Goal: Entertainment & Leisure: Consume media (video, audio)

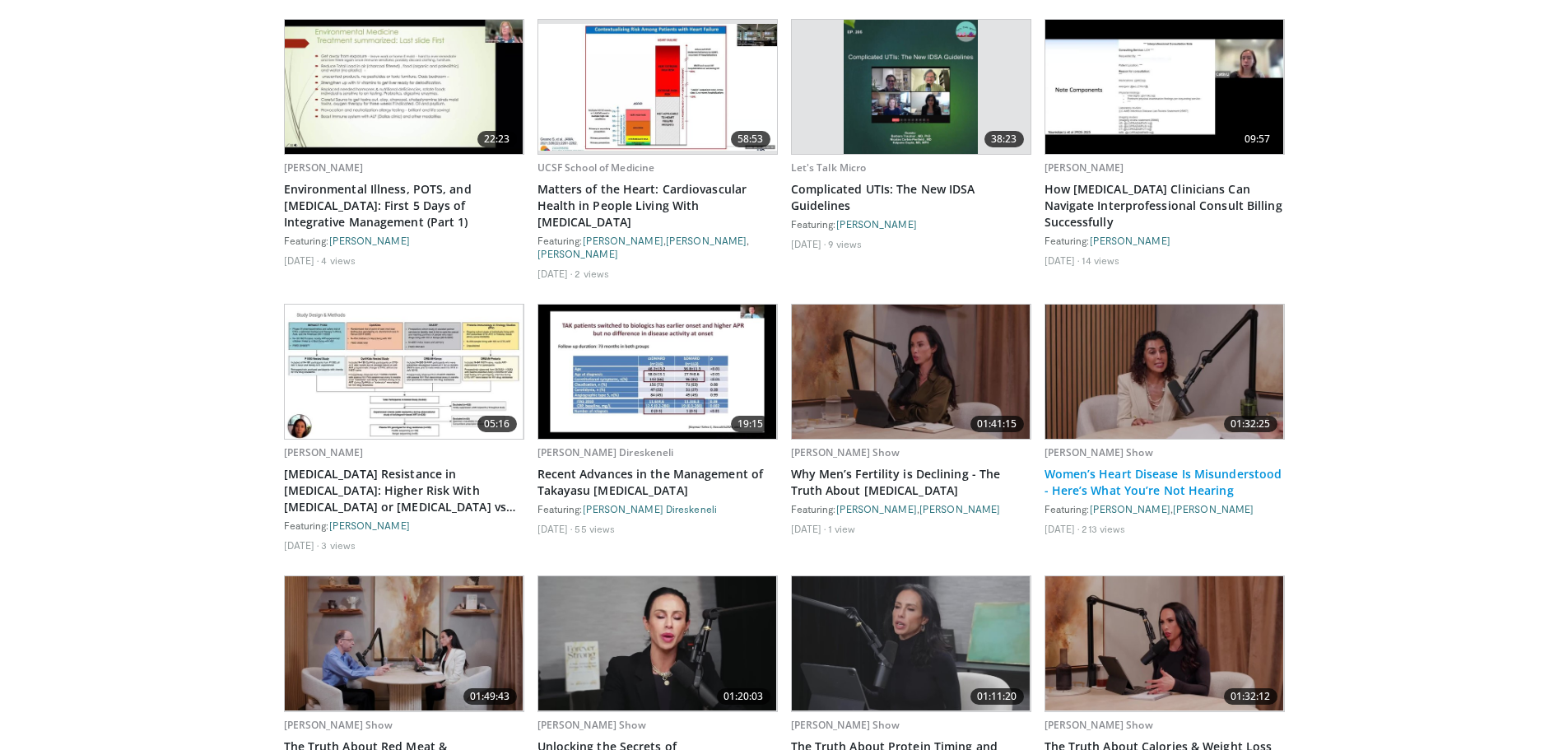
scroll to position [5020, 0]
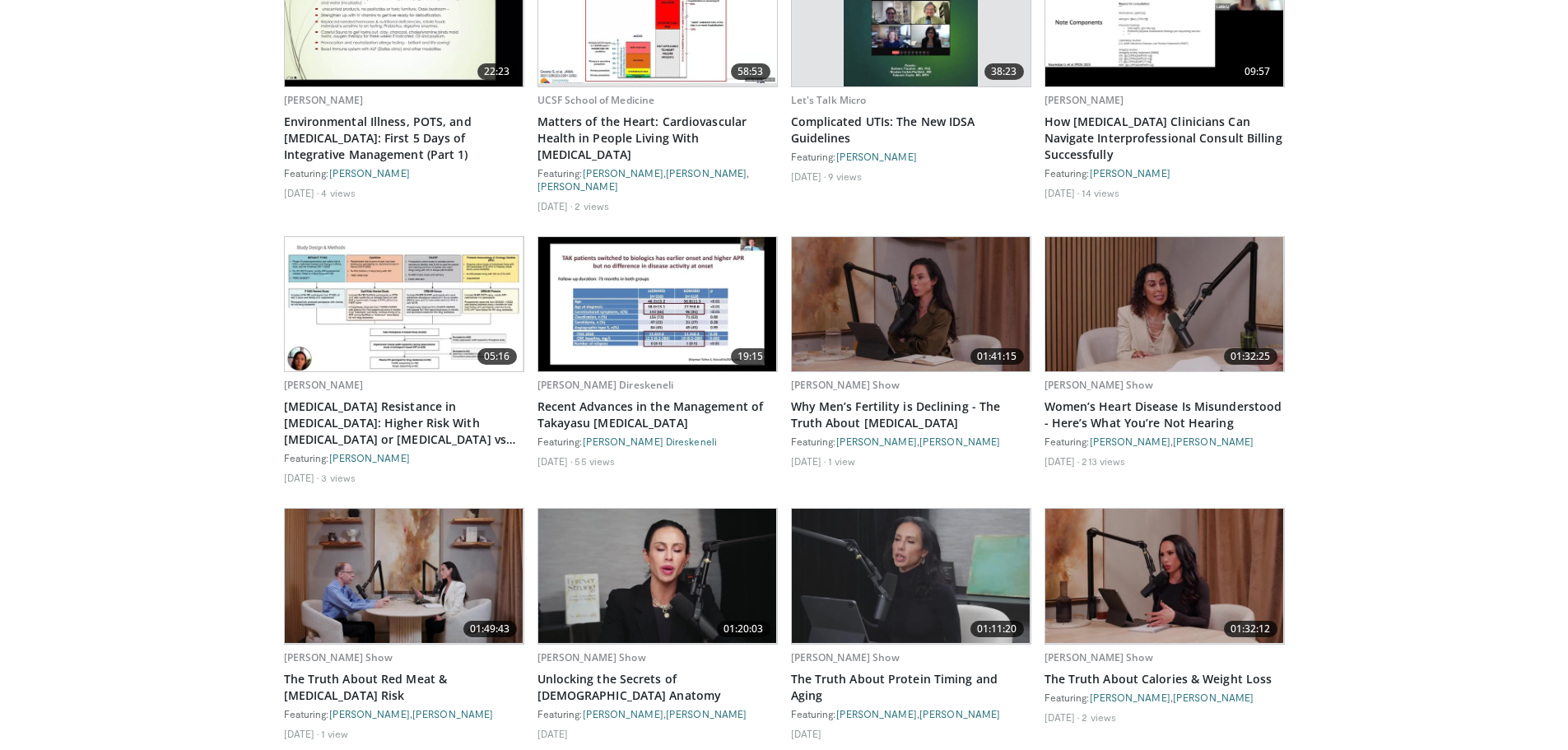
click at [967, 533] on img at bounding box center [911, 576] width 239 height 134
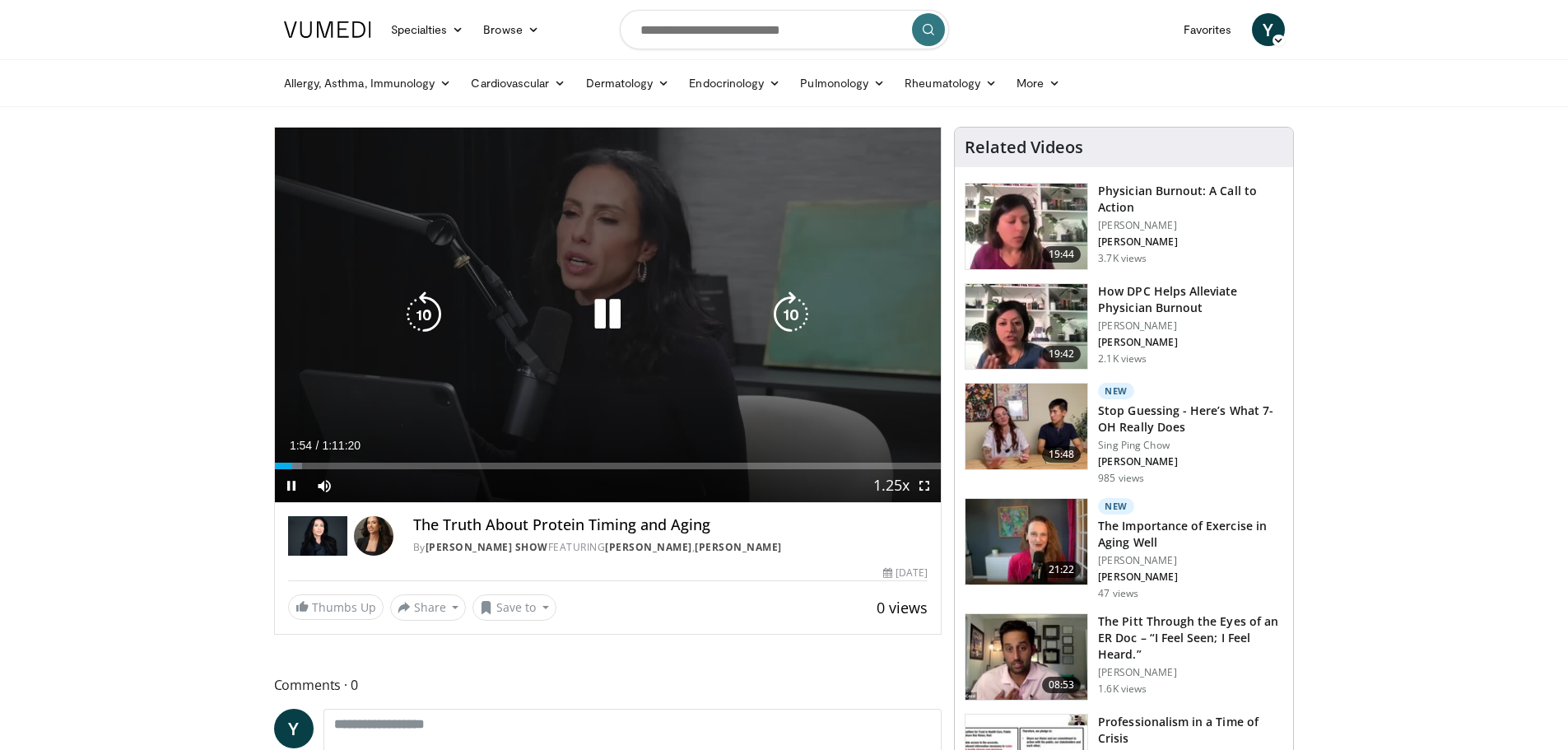
click at [605, 315] on icon "Video Player" at bounding box center [607, 314] width 46 height 46
click at [605, 322] on icon "Video Player" at bounding box center [607, 314] width 46 height 46
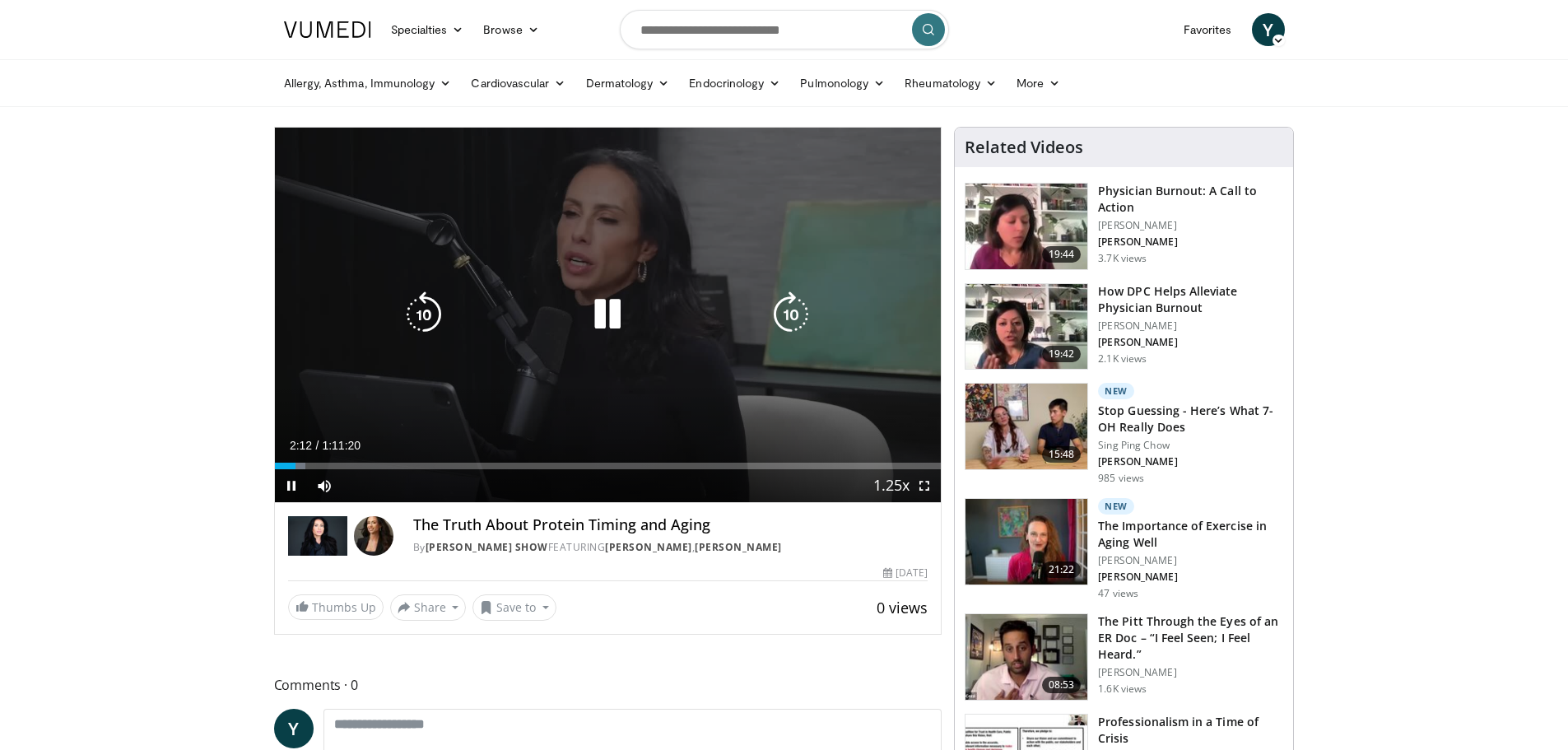
drag, startPoint x: 595, startPoint y: 316, endPoint x: 535, endPoint y: 200, distance: 130.6
click at [574, 199] on div "10 seconds Tap to unmute" at bounding box center [608, 315] width 667 height 374
click at [595, 313] on icon "Video Player" at bounding box center [607, 314] width 46 height 46
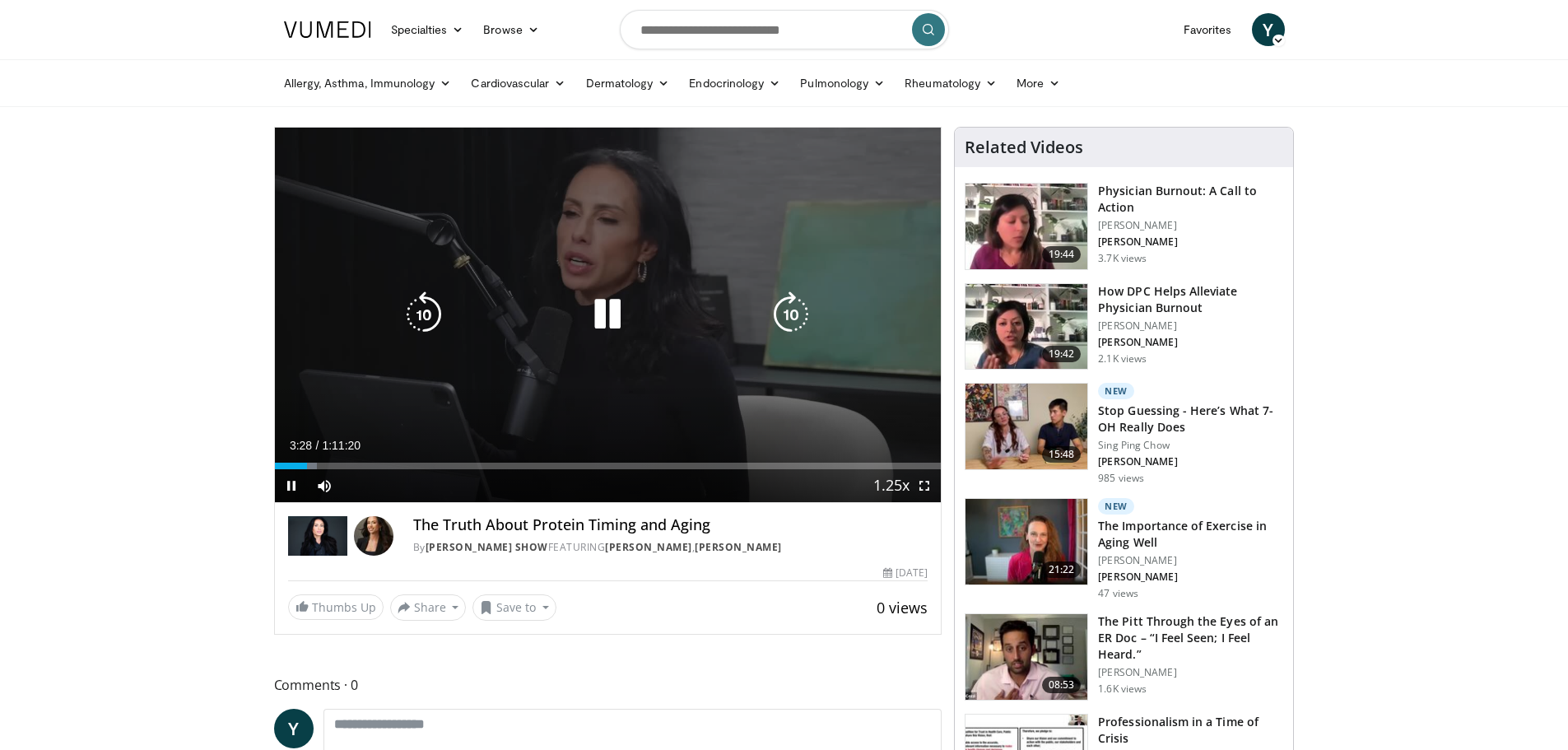
click at [607, 314] on icon "Video Player" at bounding box center [607, 314] width 46 height 46
click at [289, 481] on span "Video Player" at bounding box center [291, 485] width 33 height 33
click at [607, 317] on icon "Video Player" at bounding box center [607, 314] width 46 height 46
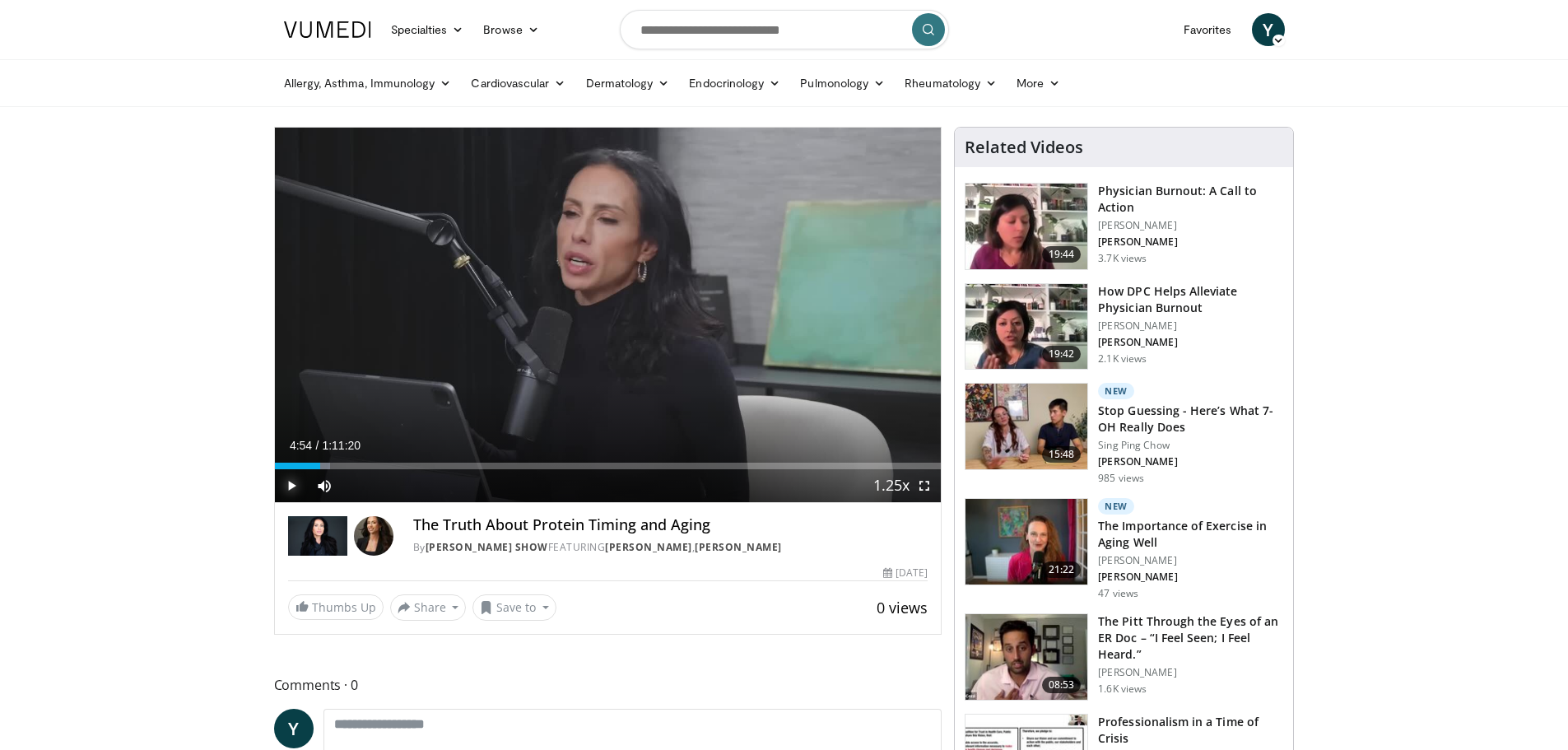
click at [286, 496] on span "Video Player" at bounding box center [291, 485] width 33 height 33
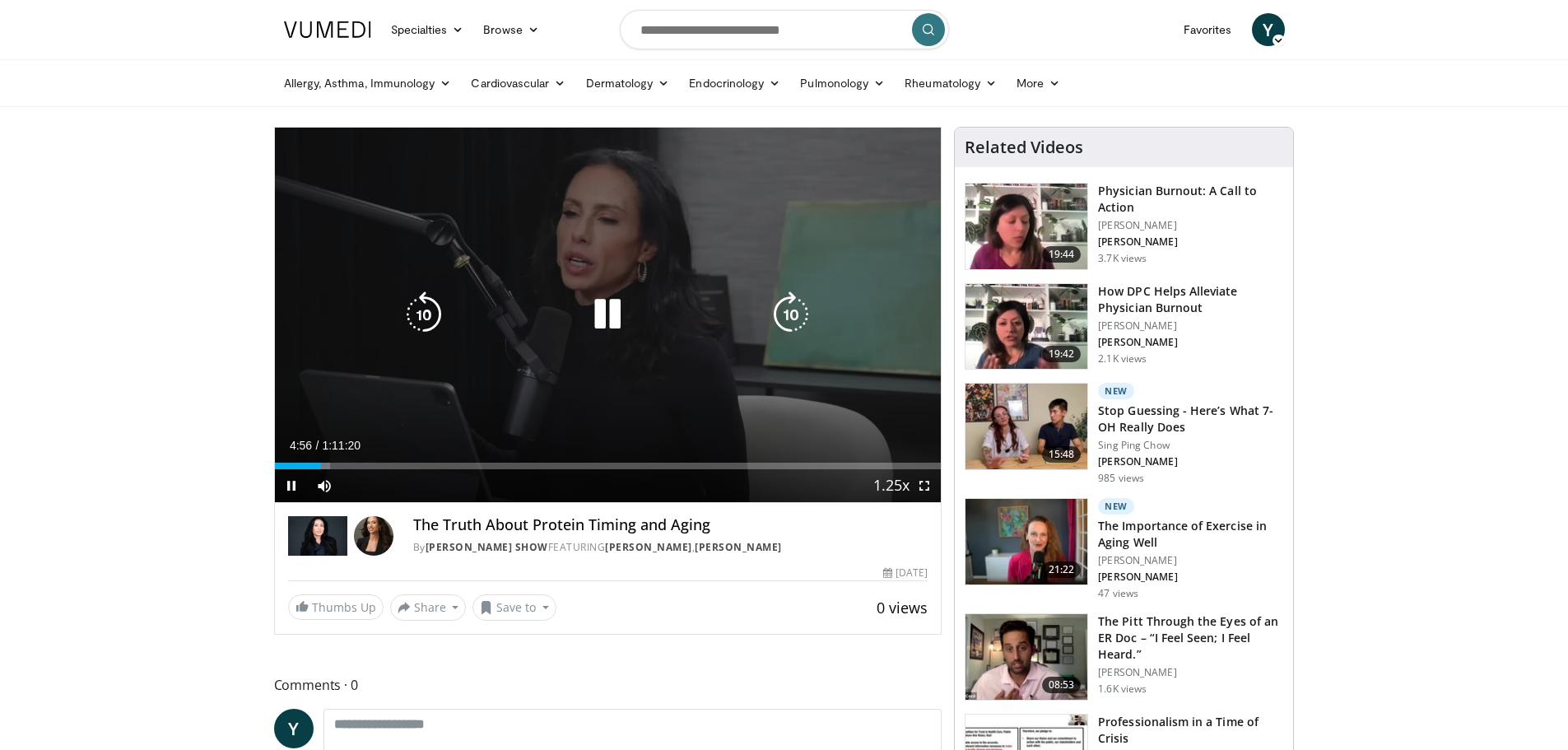
click at [439, 314] on icon "Video Player" at bounding box center [423, 314] width 46 height 46
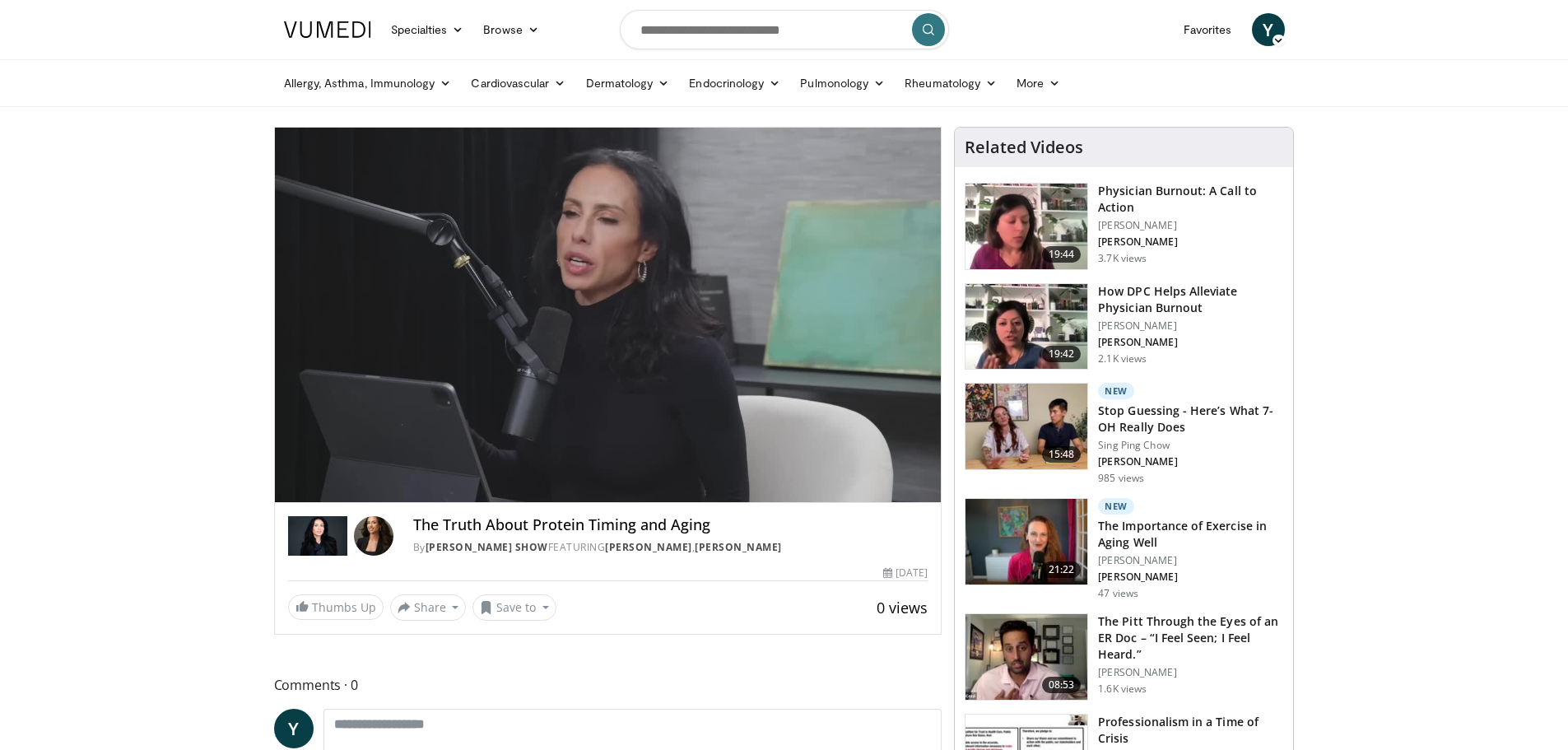
drag, startPoint x: 187, startPoint y: 267, endPoint x: 206, endPoint y: 245, distance: 29.1
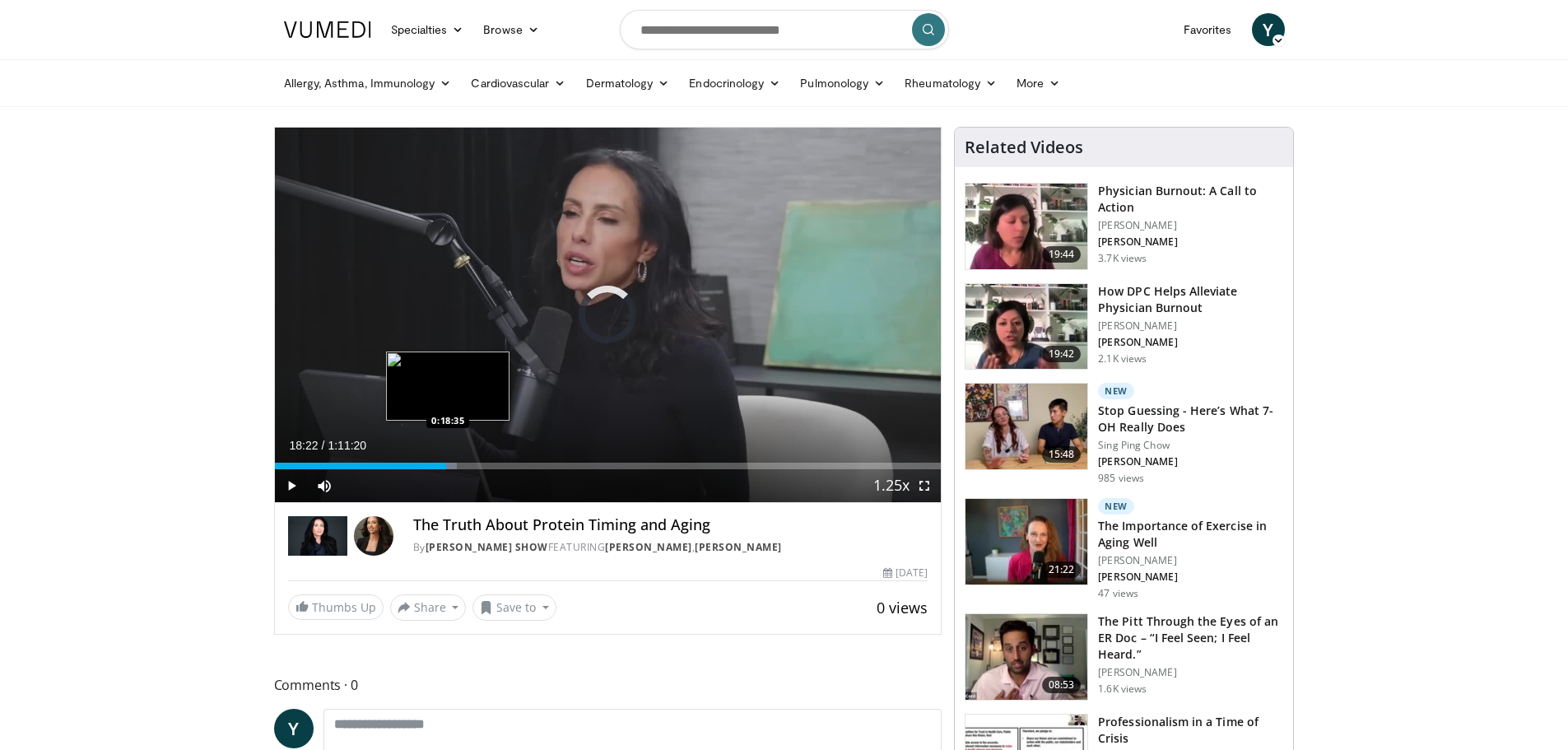
click at [448, 466] on div "Loaded : 27.34% 0:18:35 0:18:35" at bounding box center [608, 466] width 667 height 7
click at [453, 466] on div "Loaded : 27.58% 0:18:36 0:19:06" at bounding box center [608, 466] width 667 height 7
click at [459, 467] on div "Loaded : 27.83% 0:19:07 0:19:49" at bounding box center [608, 466] width 667 height 7
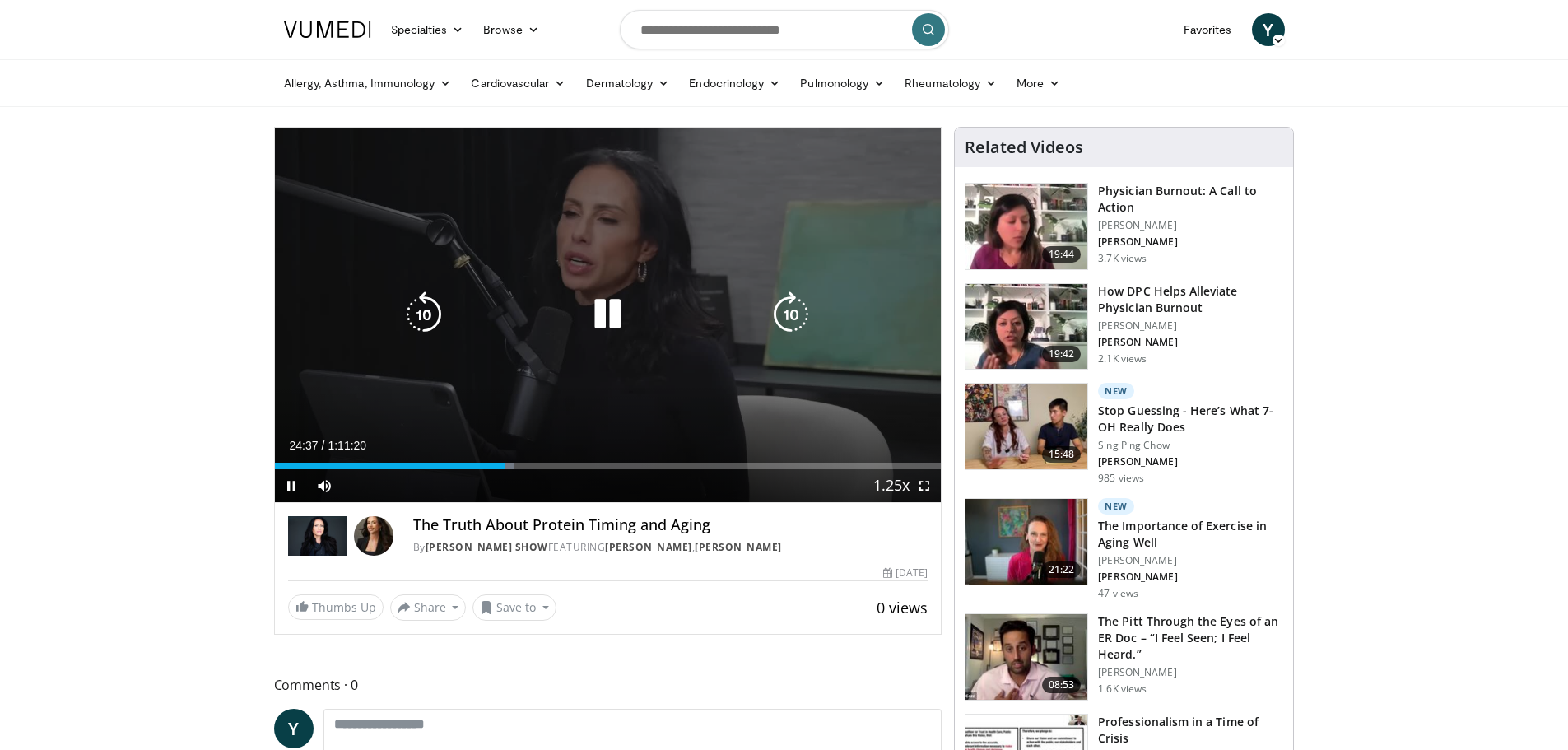
click at [604, 310] on icon "Video Player" at bounding box center [607, 314] width 46 height 46
drag, startPoint x: 575, startPoint y: 310, endPoint x: 588, endPoint y: 316, distance: 14.3
click at [586, 315] on div "Video Player" at bounding box center [607, 315] width 401 height 33
click at [611, 307] on icon "Video Player" at bounding box center [607, 314] width 46 height 46
click at [610, 319] on icon "Video Player" at bounding box center [607, 314] width 46 height 46
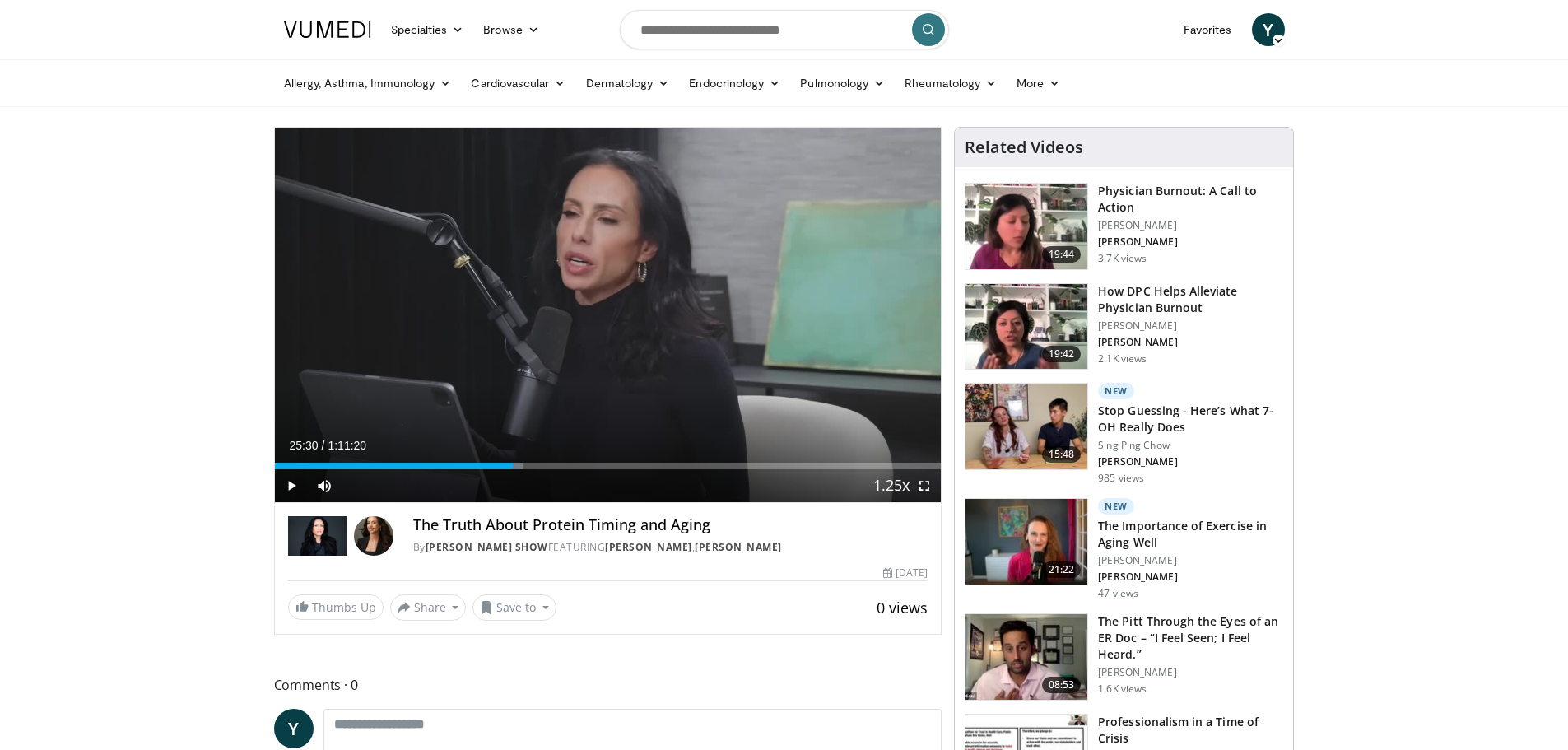
click at [462, 545] on link "[PERSON_NAME] Show" at bounding box center [487, 546] width 123 height 14
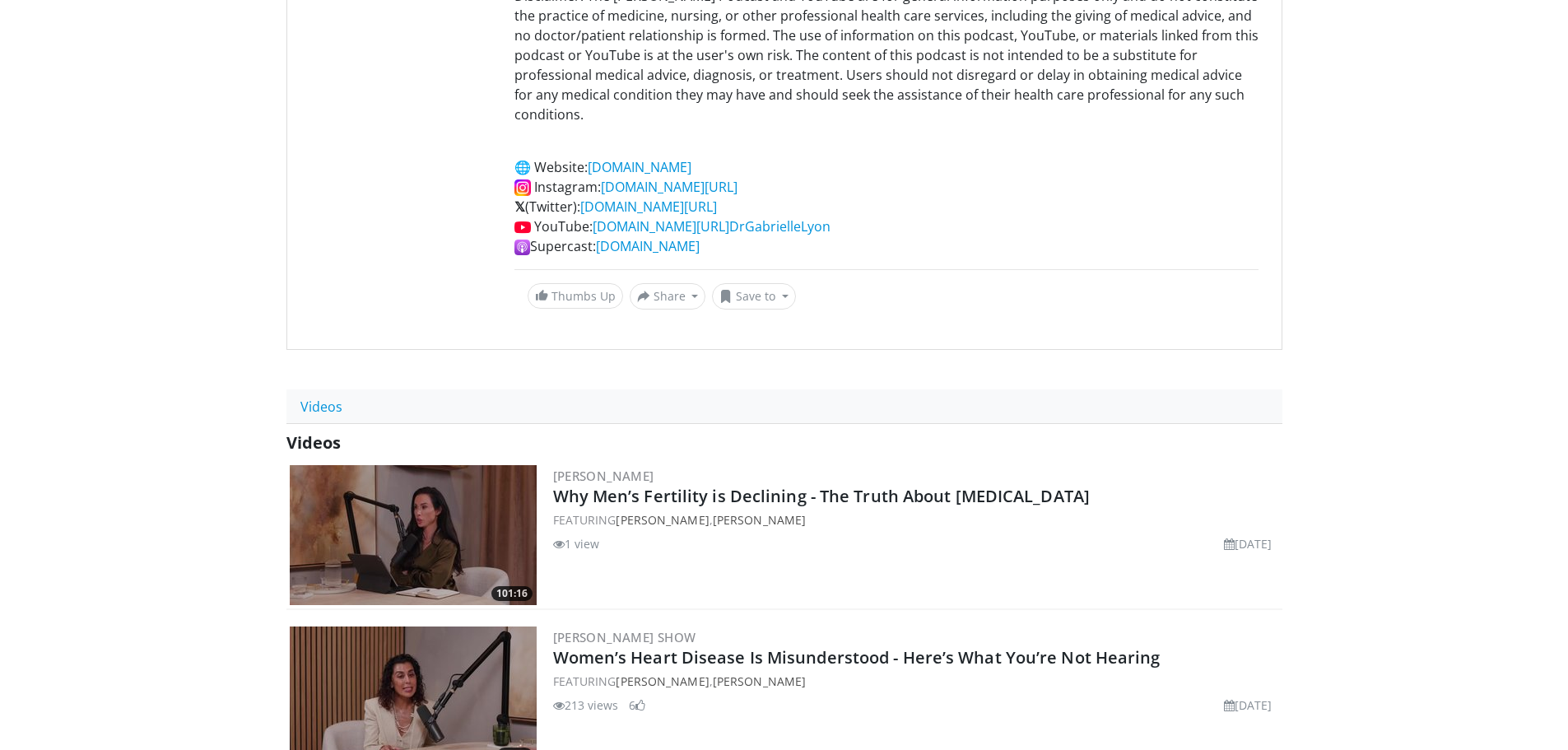
scroll to position [411, 0]
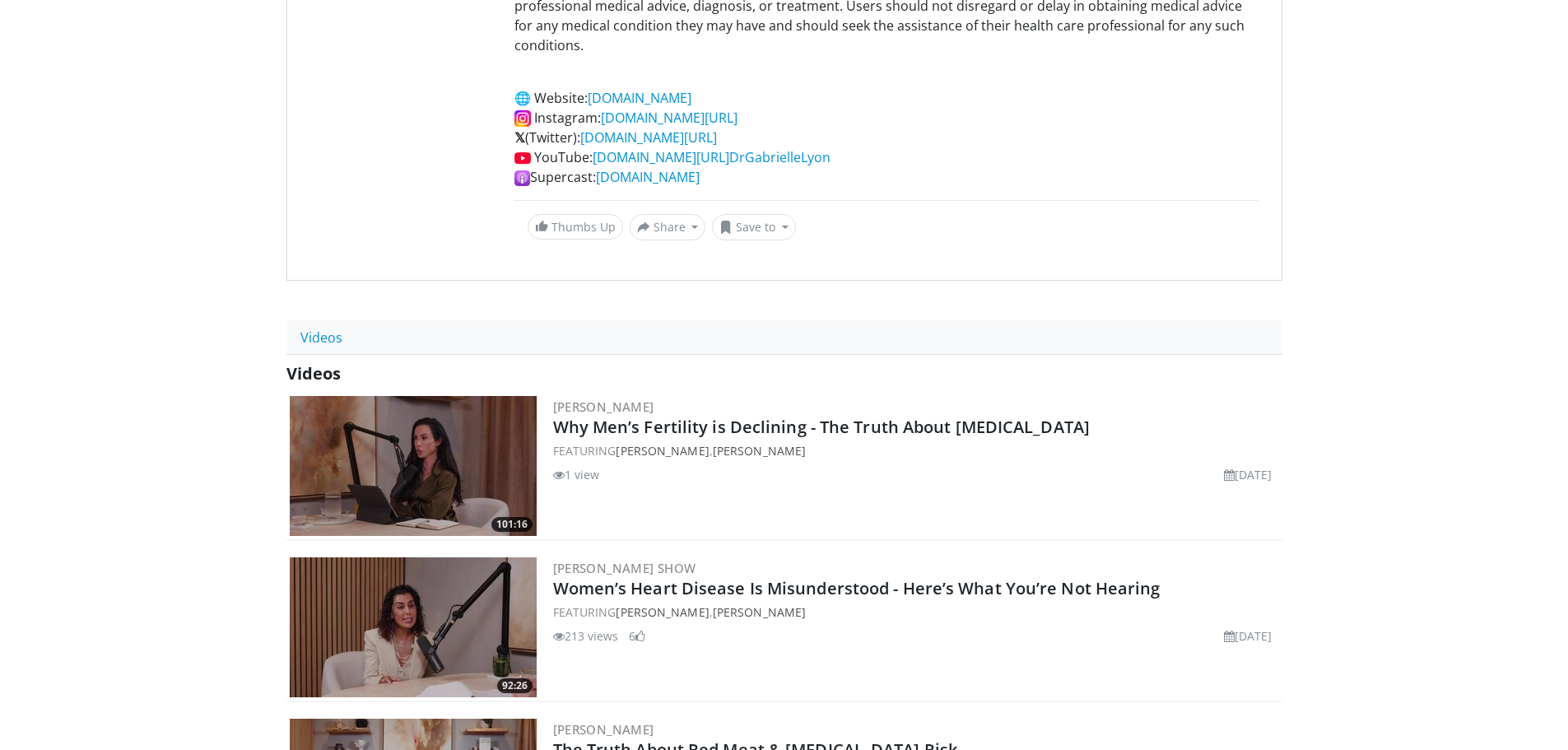
click at [454, 610] on img at bounding box center [412, 627] width 247 height 140
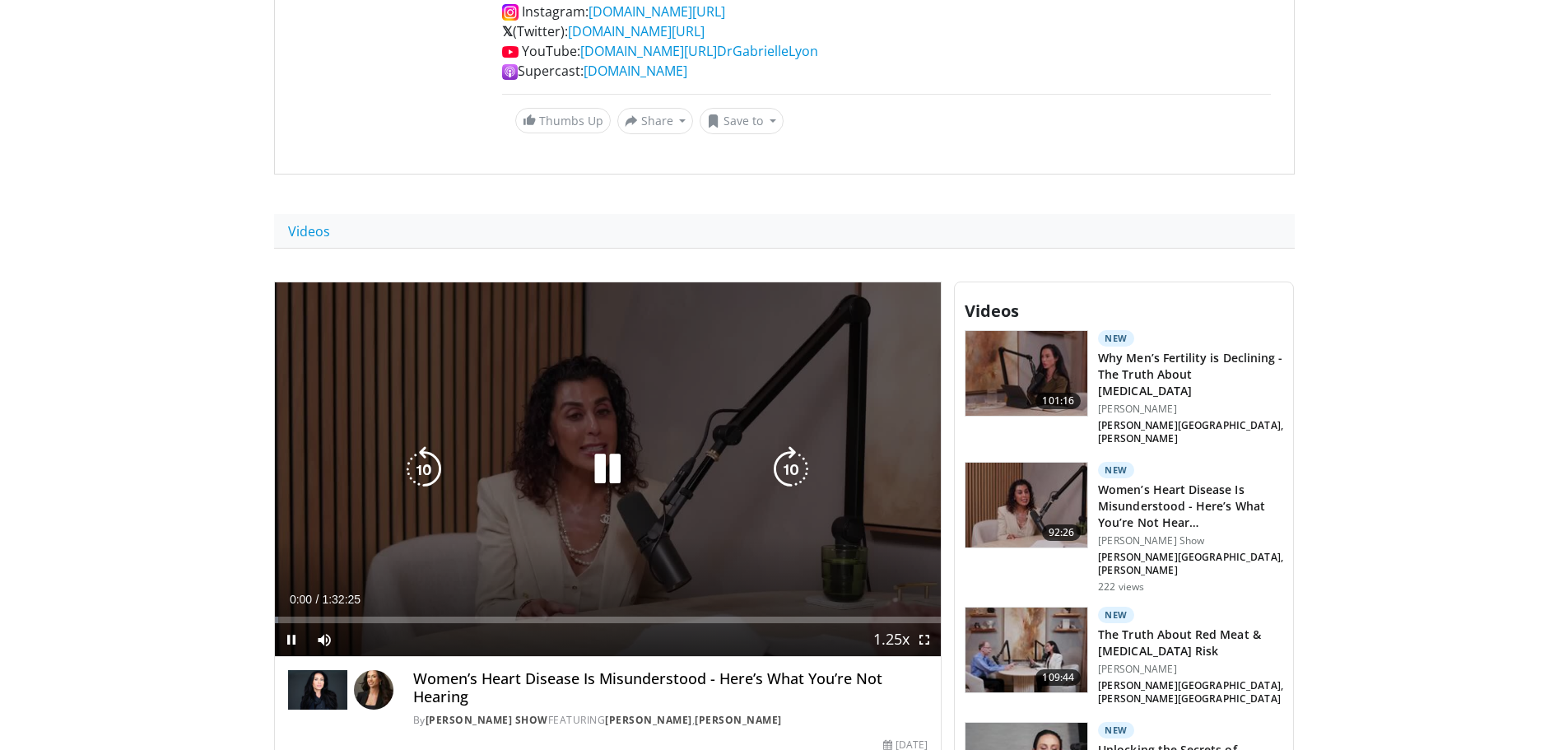
scroll to position [576, 0]
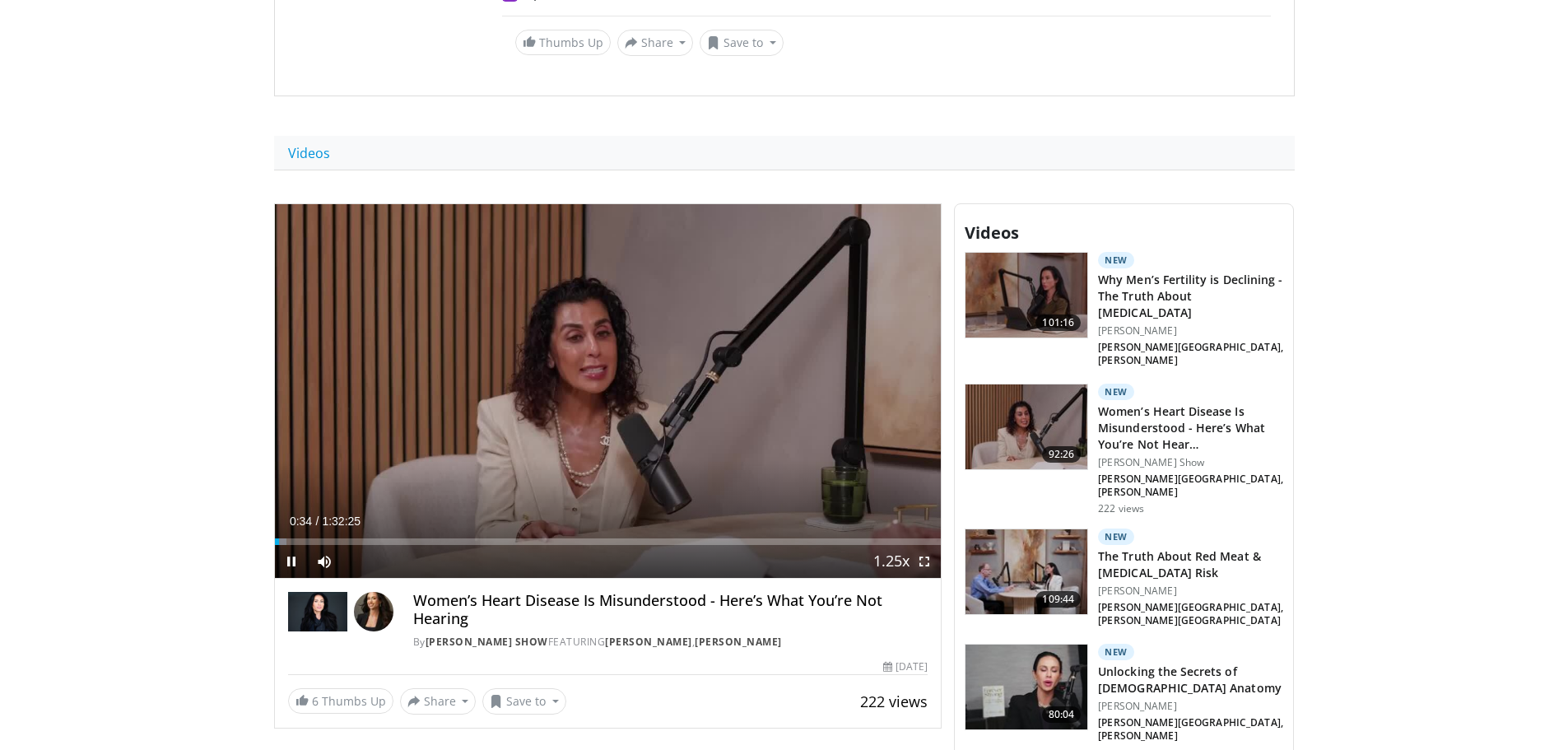
click at [927, 545] on span "Video Player" at bounding box center [925, 561] width 33 height 33
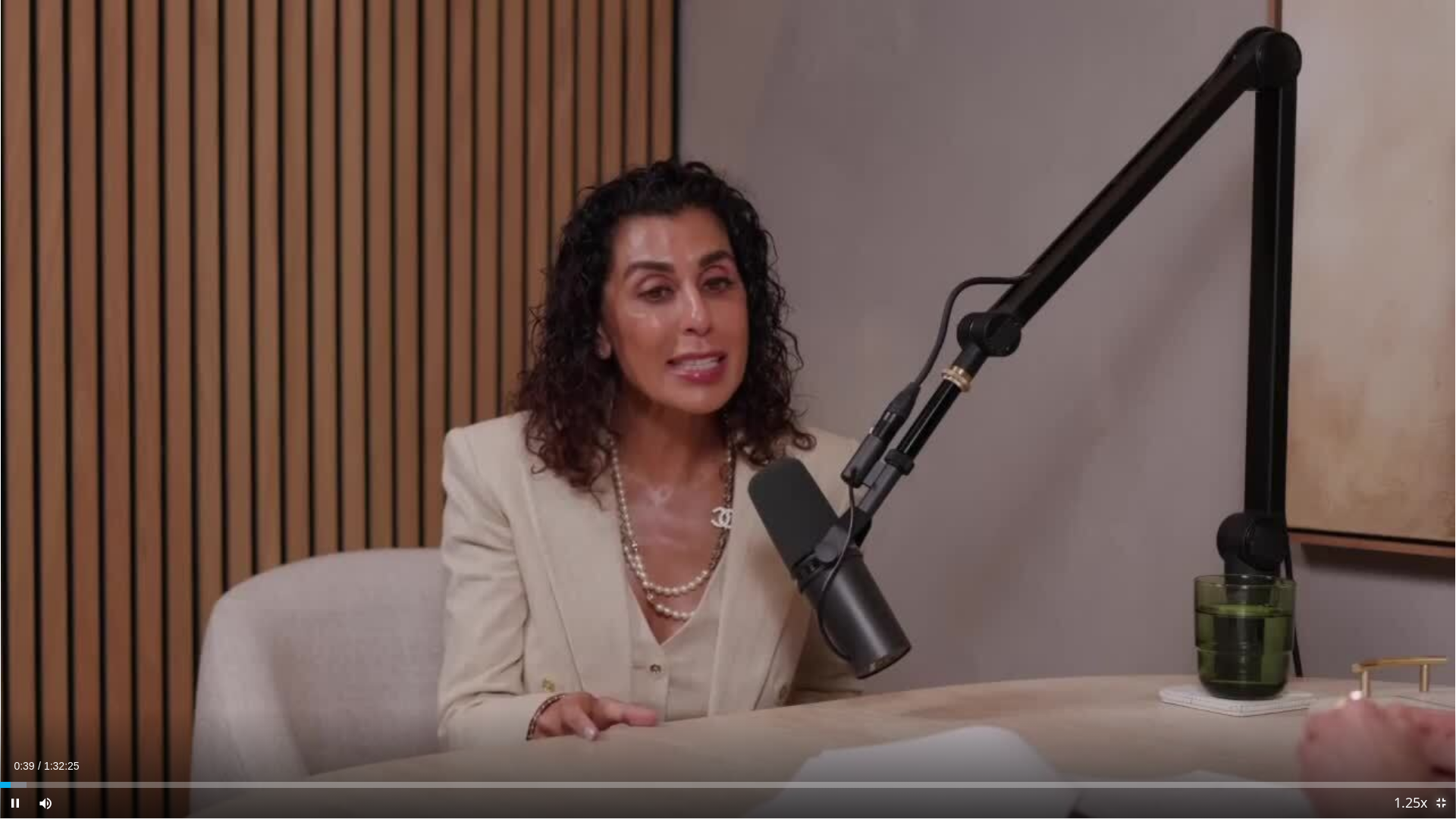
click at [1438, 691] on span "Video Player" at bounding box center [1441, 804] width 31 height 31
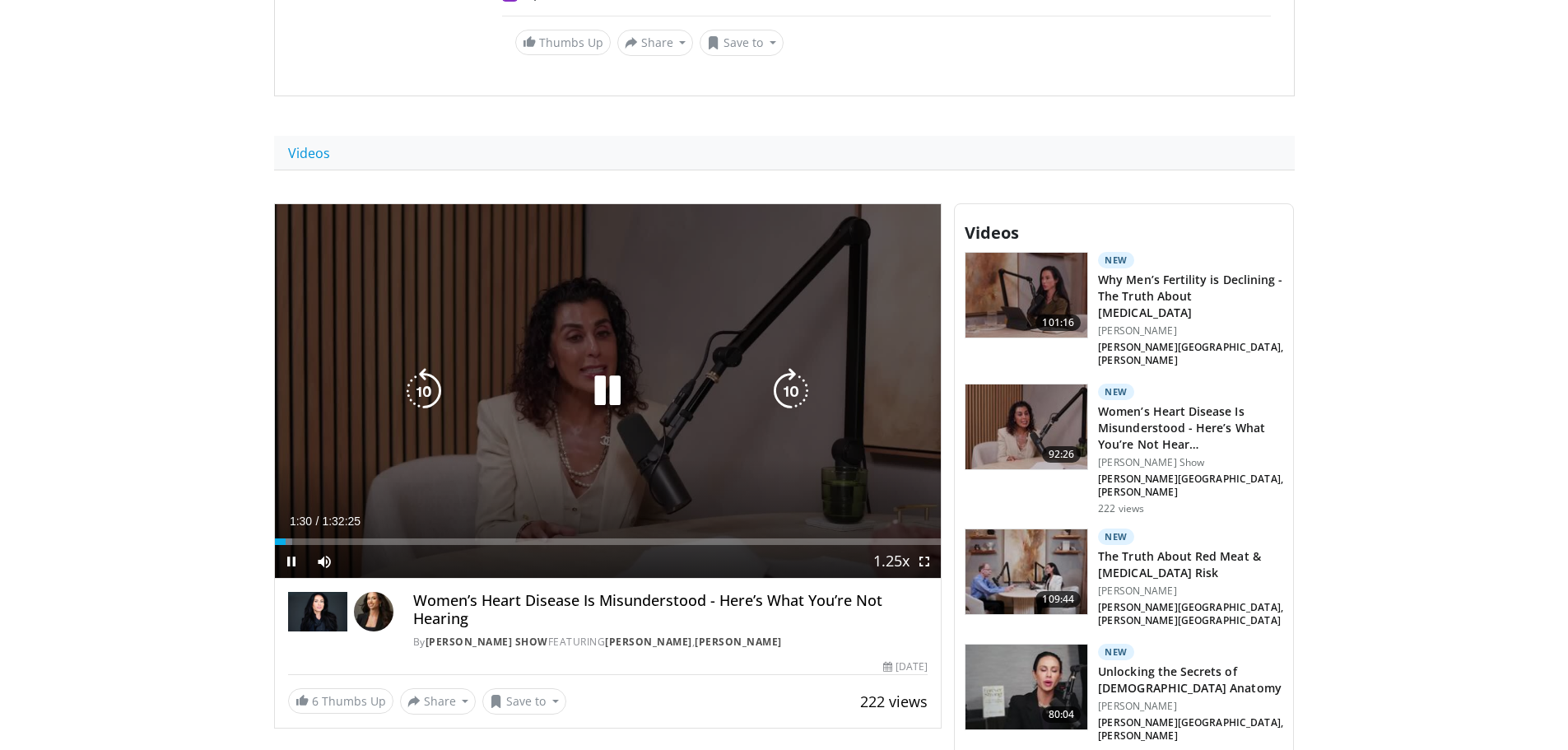
click at [596, 368] on icon "Video Player" at bounding box center [607, 391] width 46 height 46
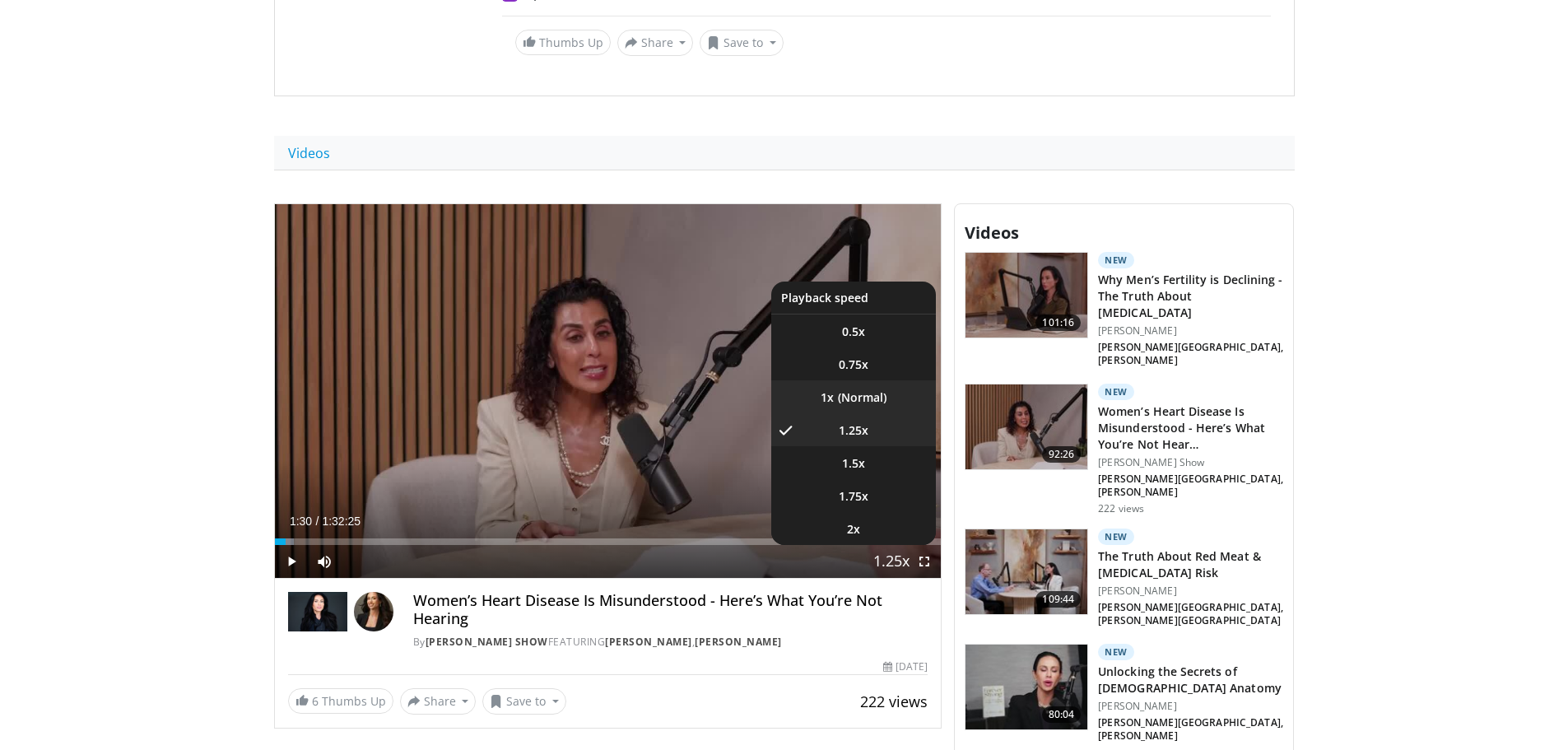
click at [846, 380] on li "1x" at bounding box center [853, 396] width 165 height 33
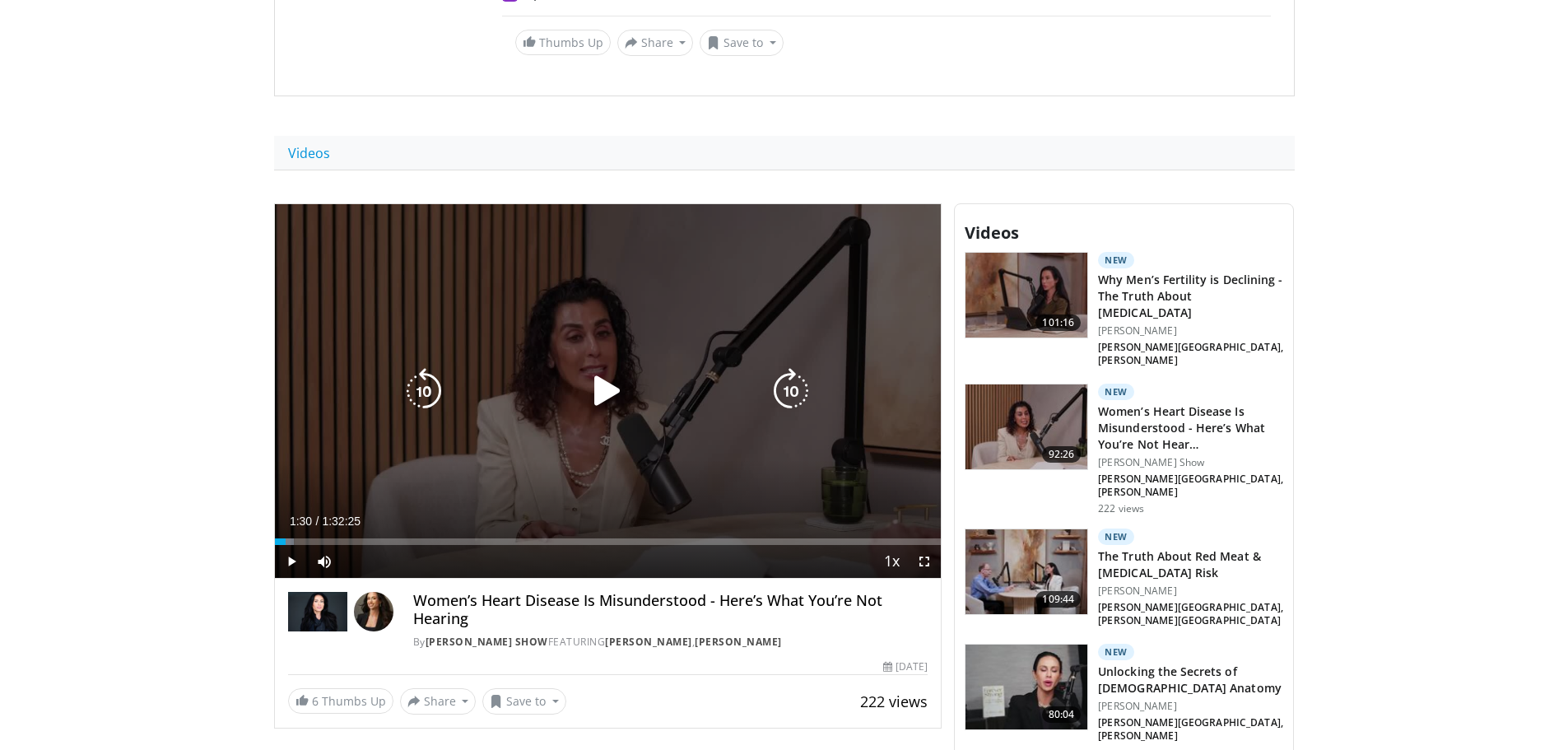
click at [597, 368] on icon "Video Player" at bounding box center [607, 391] width 46 height 46
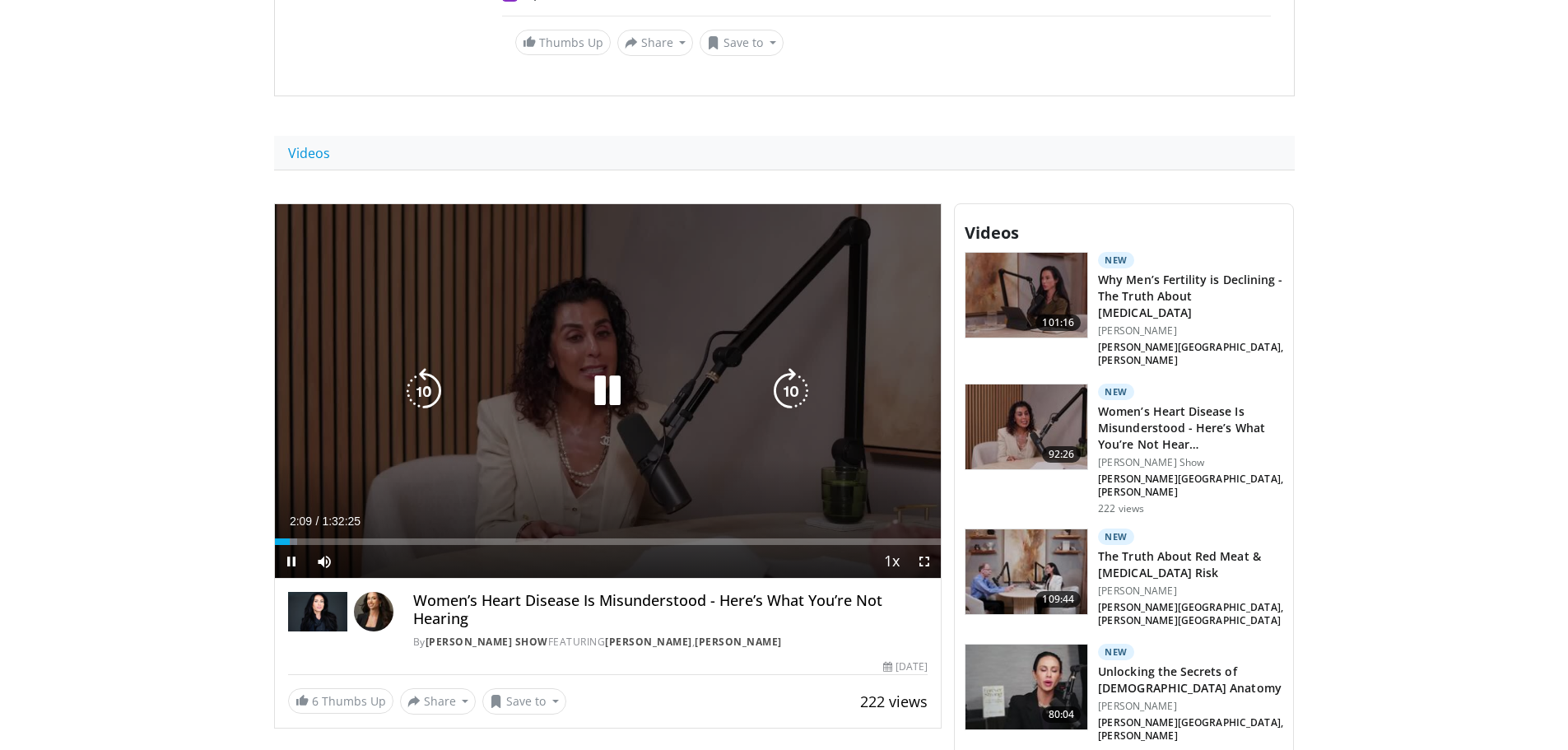
click at [607, 373] on icon "Video Player" at bounding box center [607, 391] width 46 height 46
click at [601, 368] on icon "Video Player" at bounding box center [607, 391] width 46 height 46
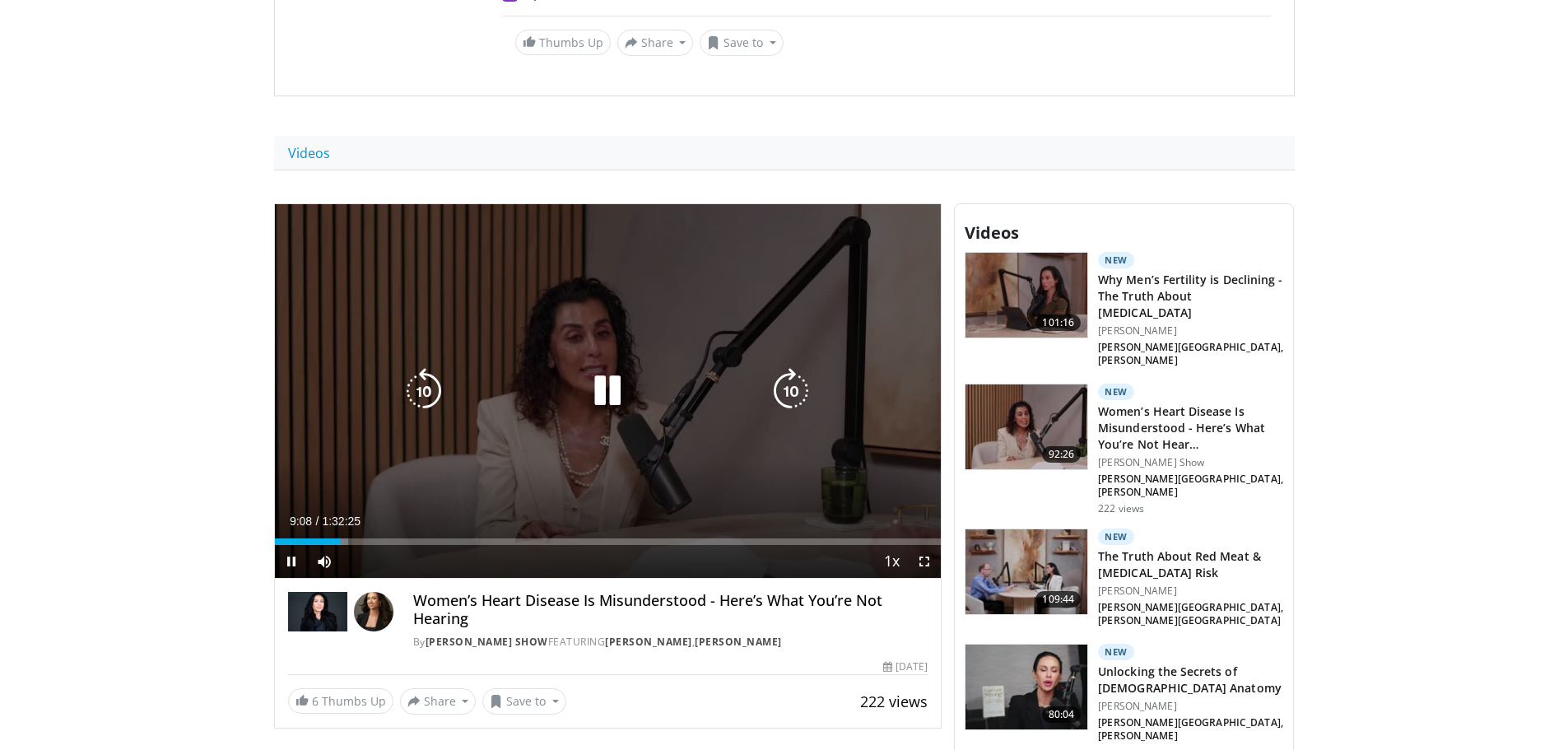
click at [612, 373] on icon "Video Player" at bounding box center [607, 391] width 46 height 46
drag, startPoint x: 600, startPoint y: 377, endPoint x: 576, endPoint y: 362, distance: 28.3
click at [598, 378] on icon "Video Player" at bounding box center [607, 391] width 46 height 46
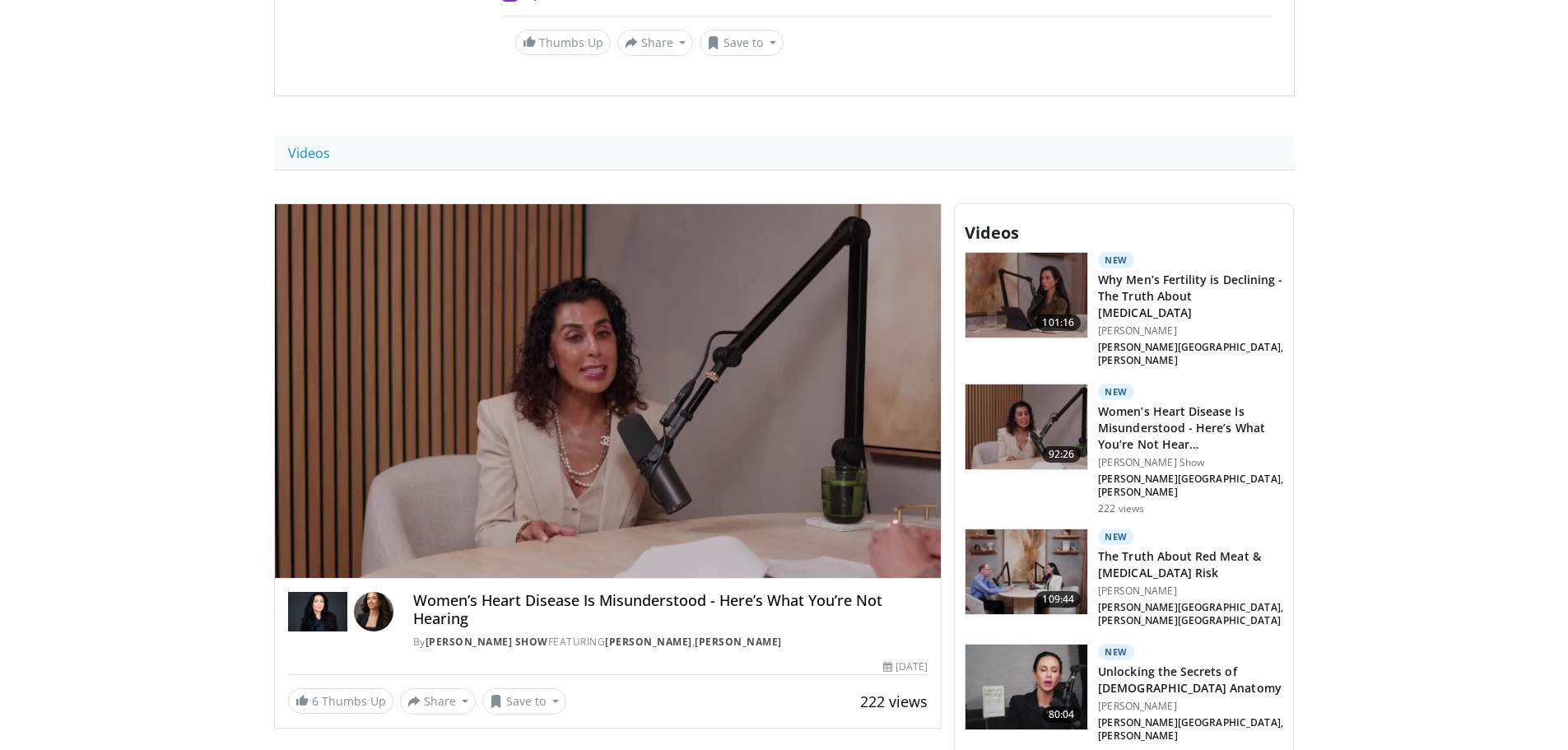
drag, startPoint x: 124, startPoint y: 361, endPoint x: 177, endPoint y: 24, distance: 341.1
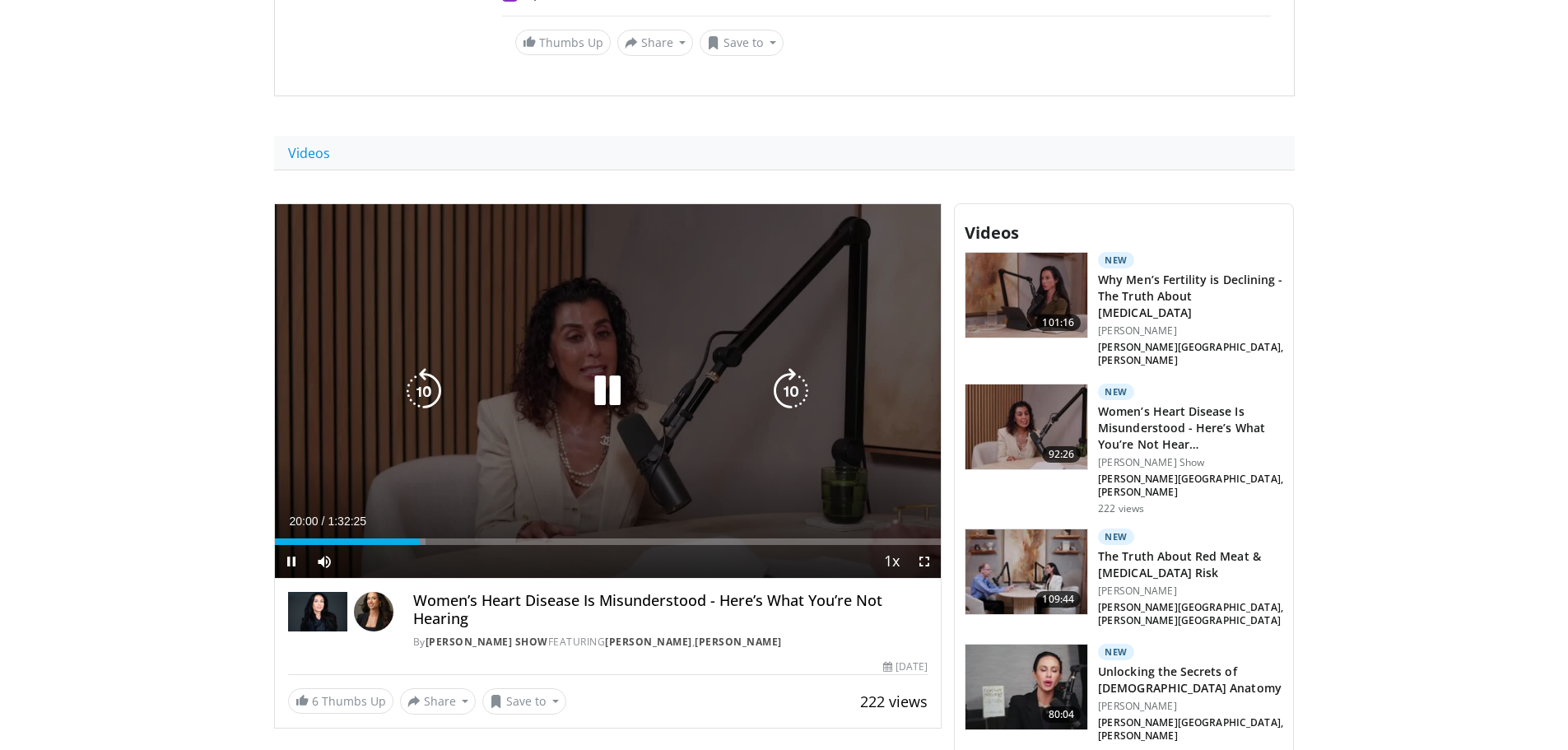
click at [615, 368] on icon "Video Player" at bounding box center [607, 391] width 46 height 46
click at [618, 368] on icon "Video Player" at bounding box center [607, 391] width 46 height 46
click at [617, 368] on icon "Video Player" at bounding box center [607, 391] width 46 height 46
